Goal: Task Accomplishment & Management: Manage account settings

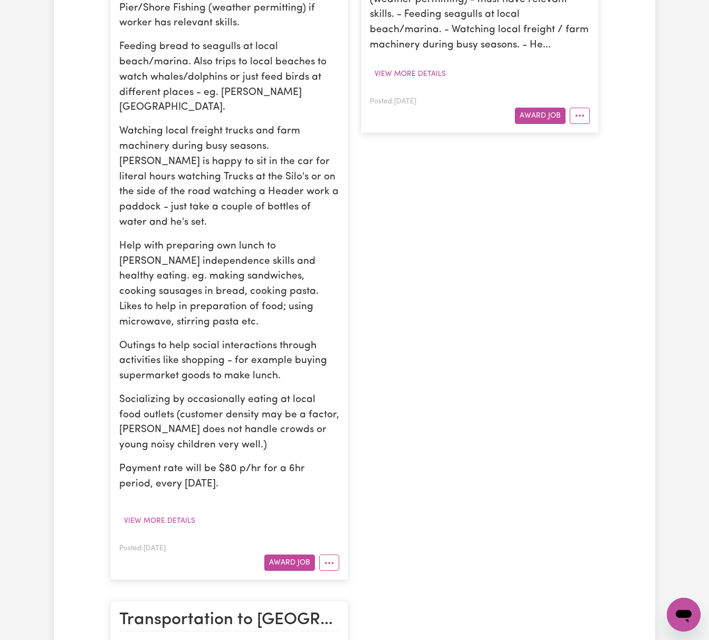
scroll to position [422, 0]
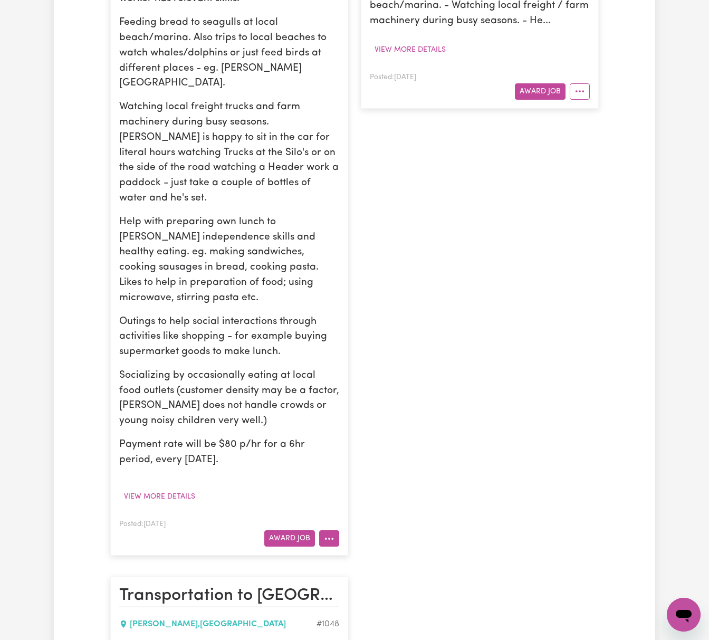
click at [328, 538] on circle "More options" at bounding box center [329, 539] width 2 height 2
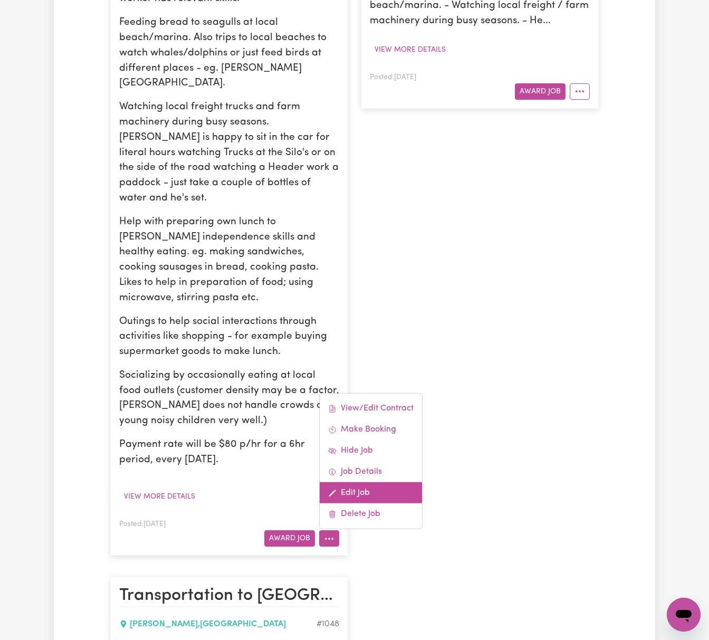
click at [364, 482] on link "Edit Job" at bounding box center [371, 492] width 102 height 21
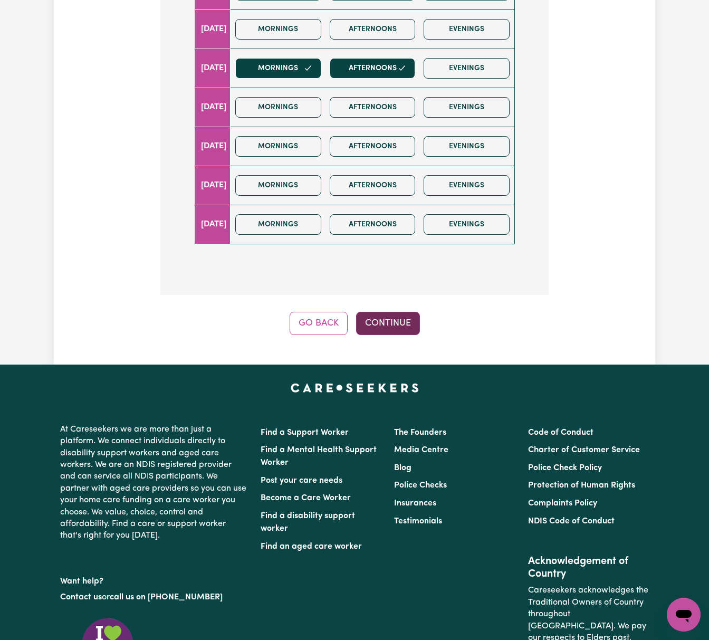
click at [397, 326] on button "Continue" at bounding box center [388, 323] width 64 height 23
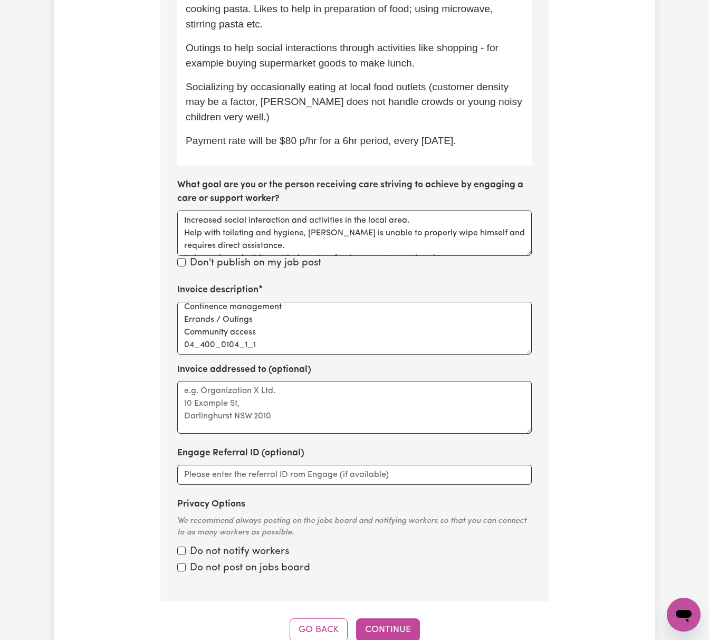
scroll to position [18, 0]
drag, startPoint x: 287, startPoint y: 325, endPoint x: 157, endPoint y: 326, distance: 129.8
click at [157, 326] on div "Update Job Post Care worker for social interaction in local area for Autistic a…" at bounding box center [354, 53] width 401 height 1175
paste textarea "104_0125_6"
type textarea "[PERSON_NAME] Social Interaction #7268 Continence management Errands / Outings …"
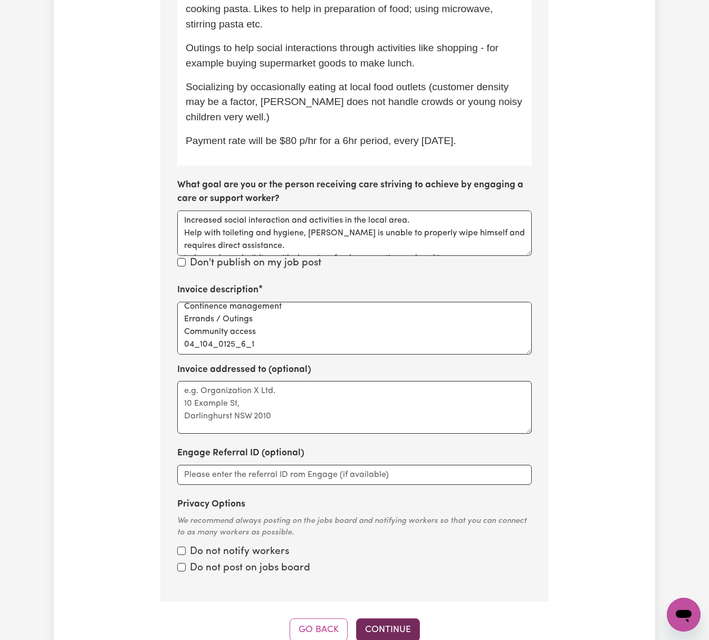
click at [414, 618] on button "Continue" at bounding box center [388, 629] width 64 height 23
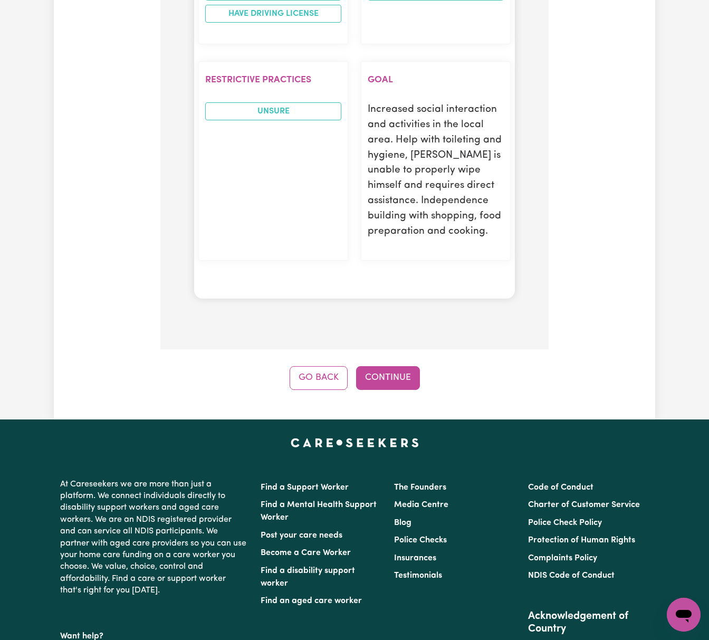
scroll to position [1796, 0]
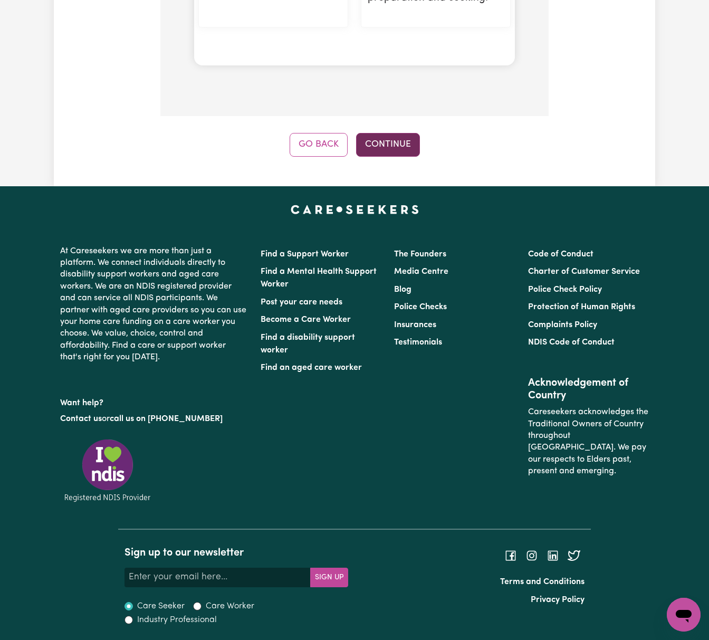
click at [407, 153] on button "Continue" at bounding box center [388, 144] width 64 height 23
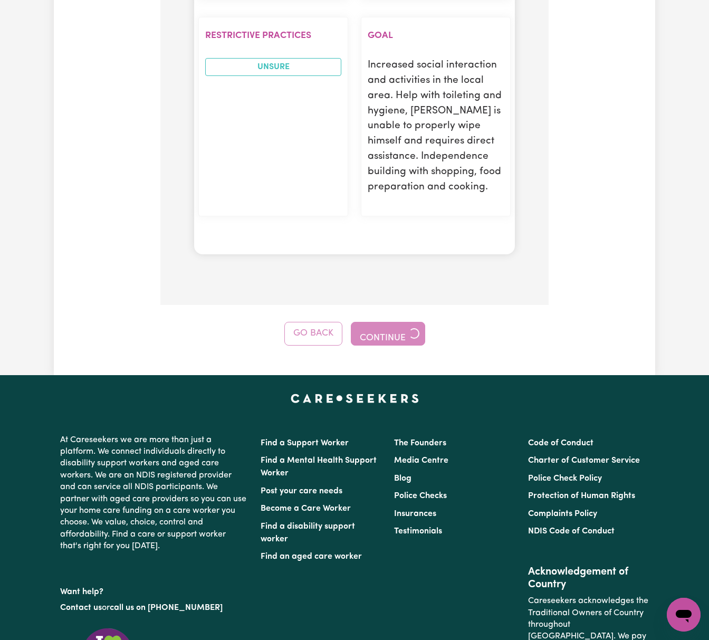
scroll to position [1805, 0]
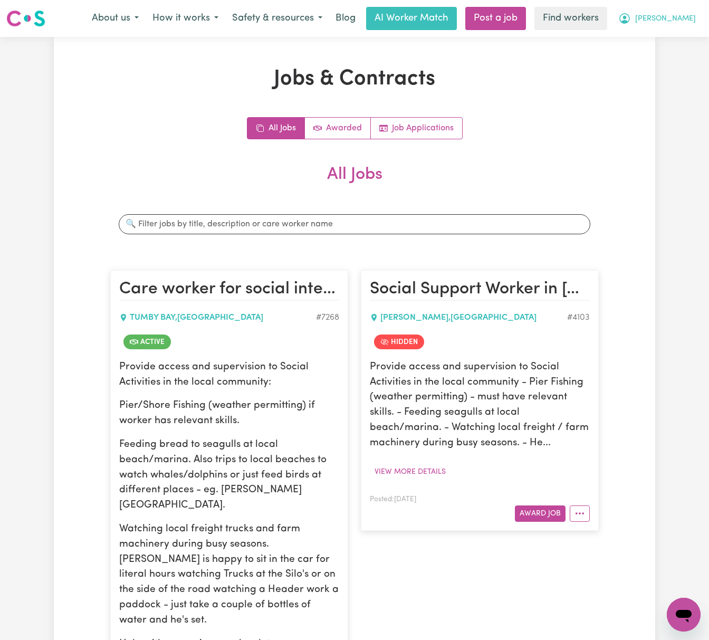
click at [686, 12] on button "[PERSON_NAME]" at bounding box center [656, 18] width 91 height 22
click at [680, 58] on link "Logout" at bounding box center [660, 61] width 83 height 20
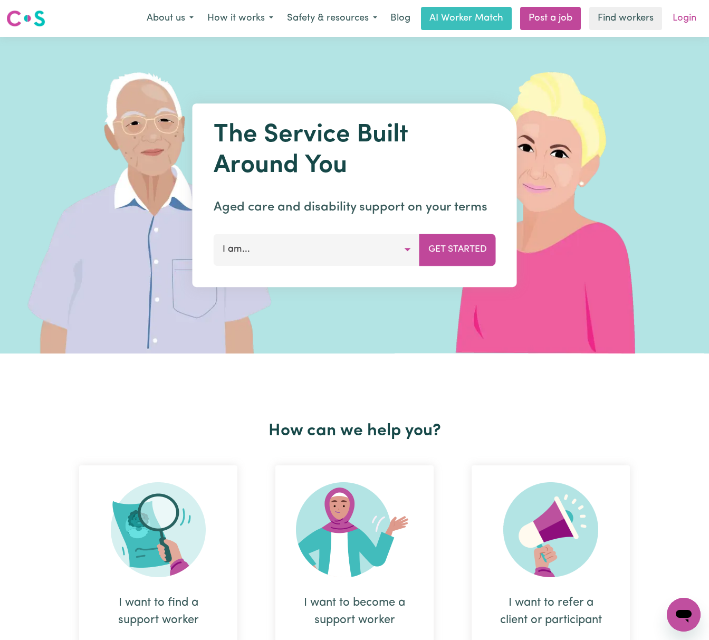
click at [687, 18] on link "Login" at bounding box center [684, 18] width 36 height 23
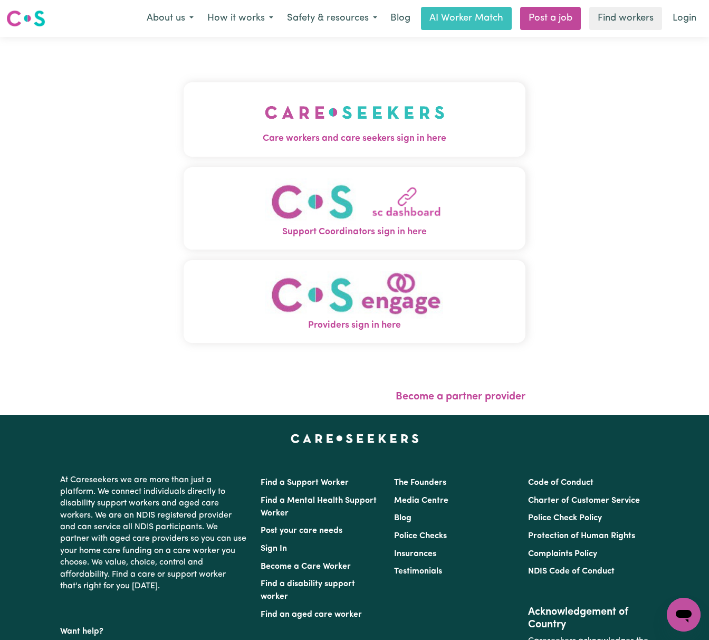
click at [300, 98] on img "Care workers and care seekers sign in here" at bounding box center [355, 112] width 180 height 39
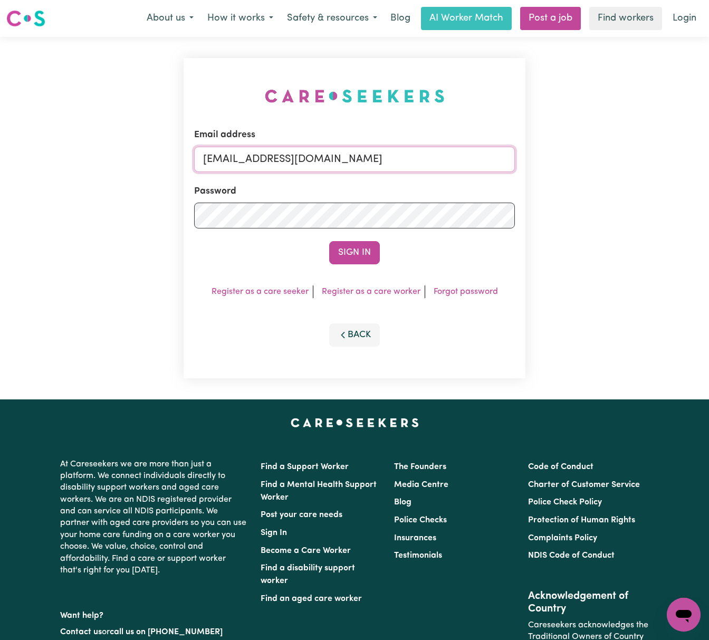
drag, startPoint x: 257, startPoint y: 159, endPoint x: 704, endPoint y: 150, distance: 446.4
click at [704, 150] on div "Email address [EMAIL_ADDRESS][DOMAIN_NAME] Password Sign In Register as a care …" at bounding box center [354, 218] width 709 height 362
paste input "tasmanbennettABF"
type input "[EMAIL_ADDRESS][DOMAIN_NAME]"
click at [329, 241] on button "Sign In" at bounding box center [354, 252] width 51 height 23
